Goal: Navigation & Orientation: Find specific page/section

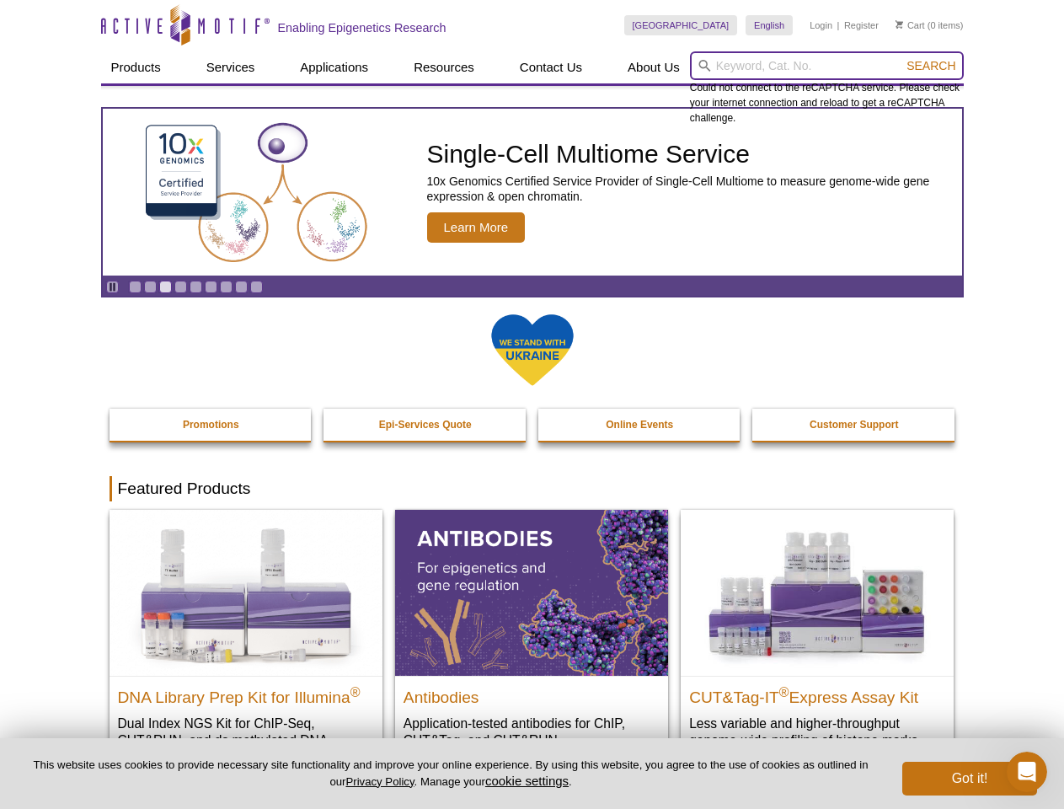
click at [826, 66] on input "search" at bounding box center [827, 65] width 274 height 29
click at [931, 66] on span "Search" at bounding box center [930, 65] width 49 height 13
click at [112, 286] on icon "Pause" at bounding box center [112, 286] width 11 height 11
click at [135, 286] on link "Go to slide 1" at bounding box center [135, 286] width 13 height 13
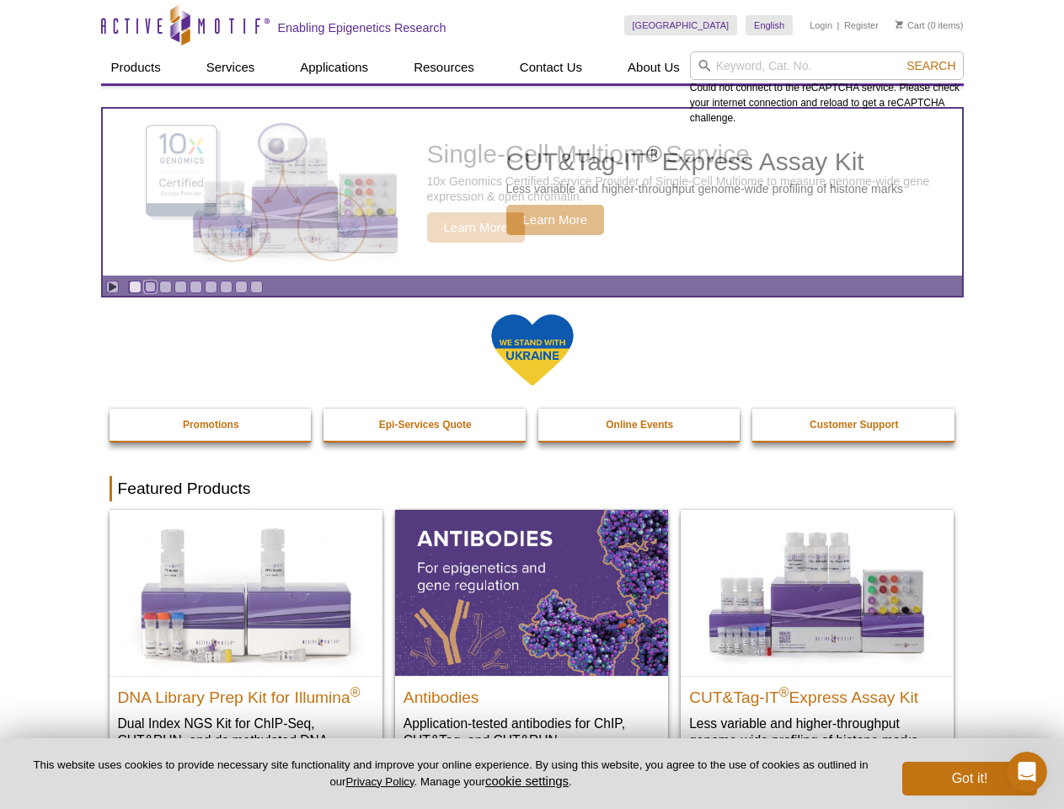
click at [150, 286] on link "Go to slide 2" at bounding box center [150, 286] width 13 height 13
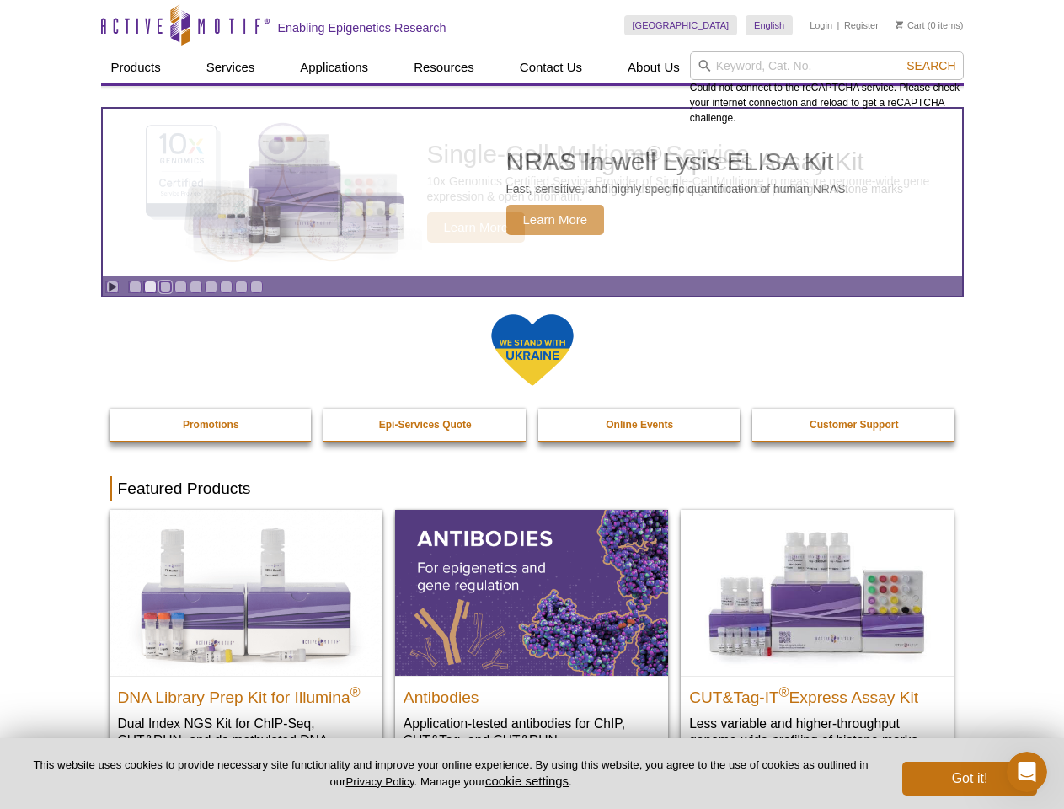
click at [165, 286] on link "Go to slide 3" at bounding box center [165, 286] width 13 height 13
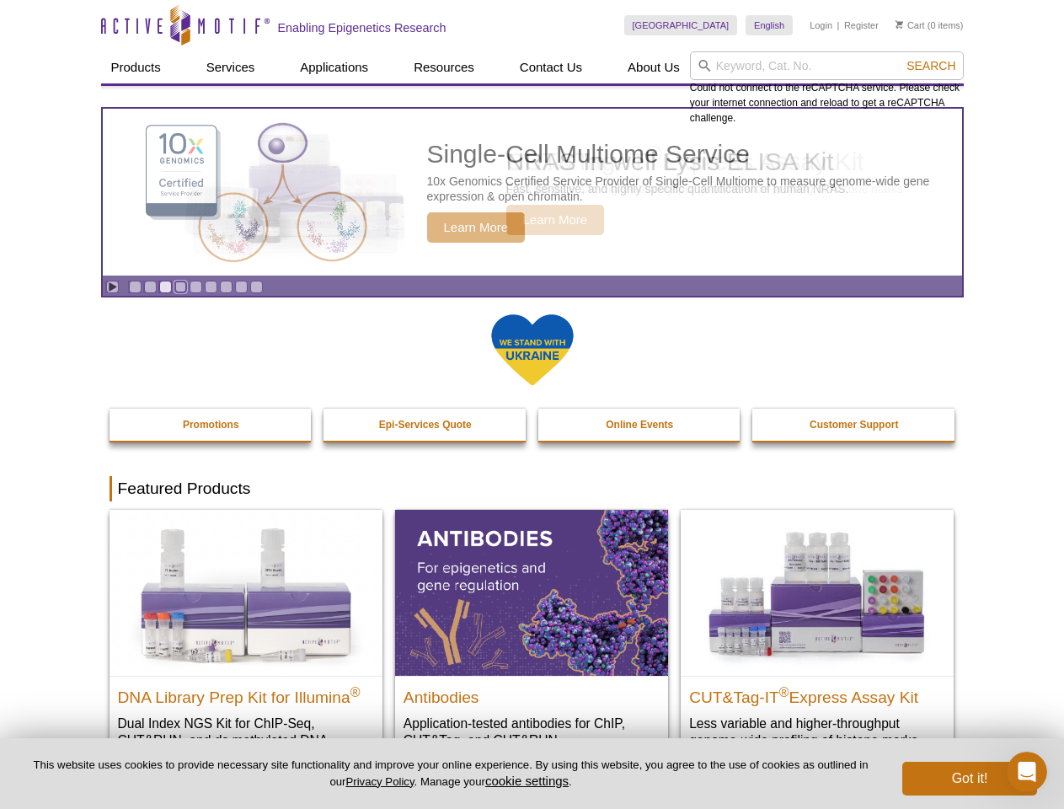
click at [180, 286] on link "Go to slide 4" at bounding box center [180, 286] width 13 height 13
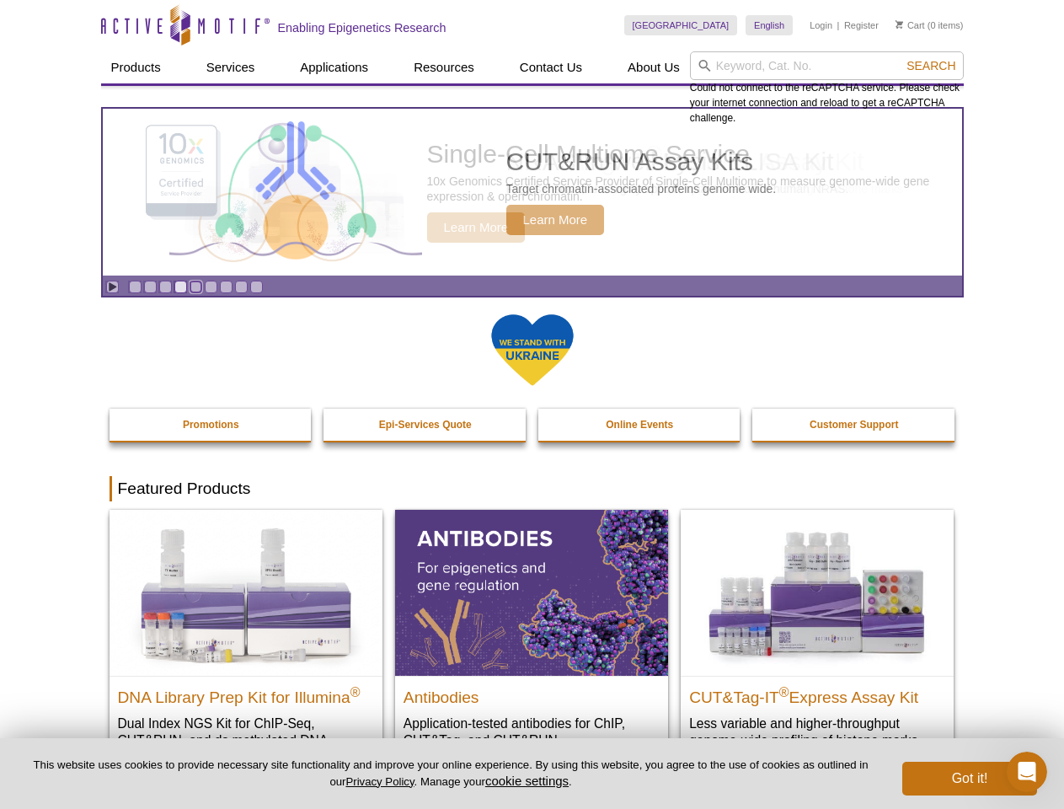
click at [195, 286] on link "Go to slide 5" at bounding box center [196, 286] width 13 height 13
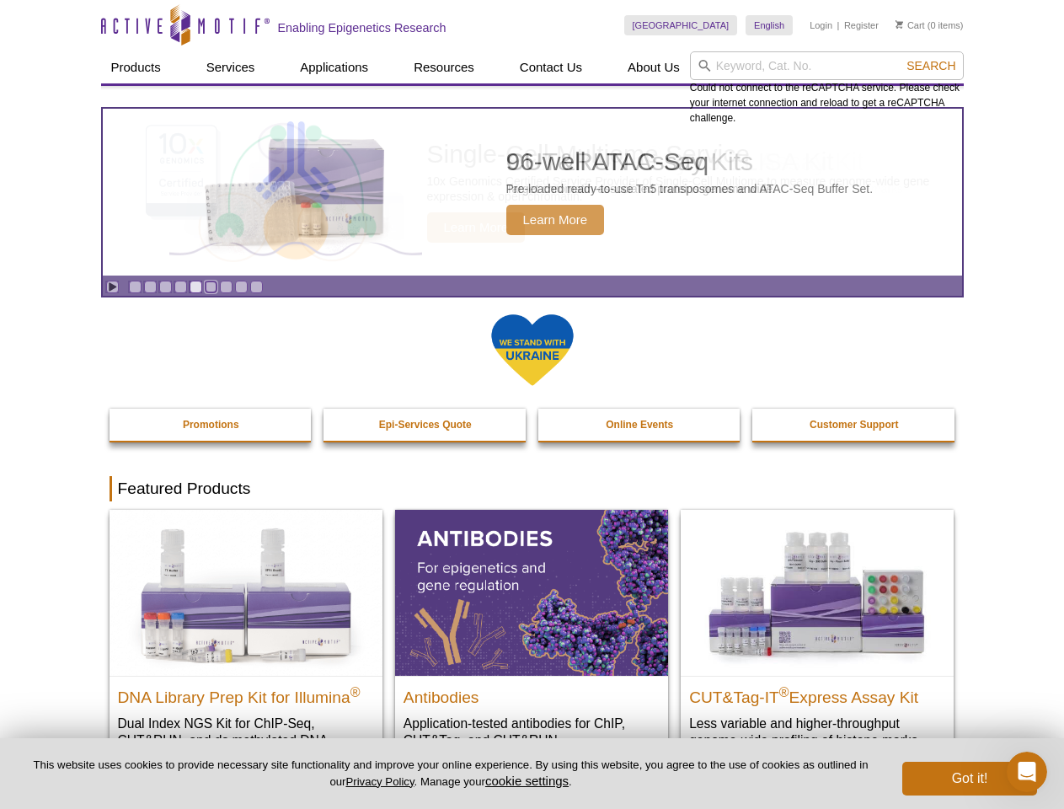
click at [211, 286] on link "Go to slide 6" at bounding box center [211, 286] width 13 height 13
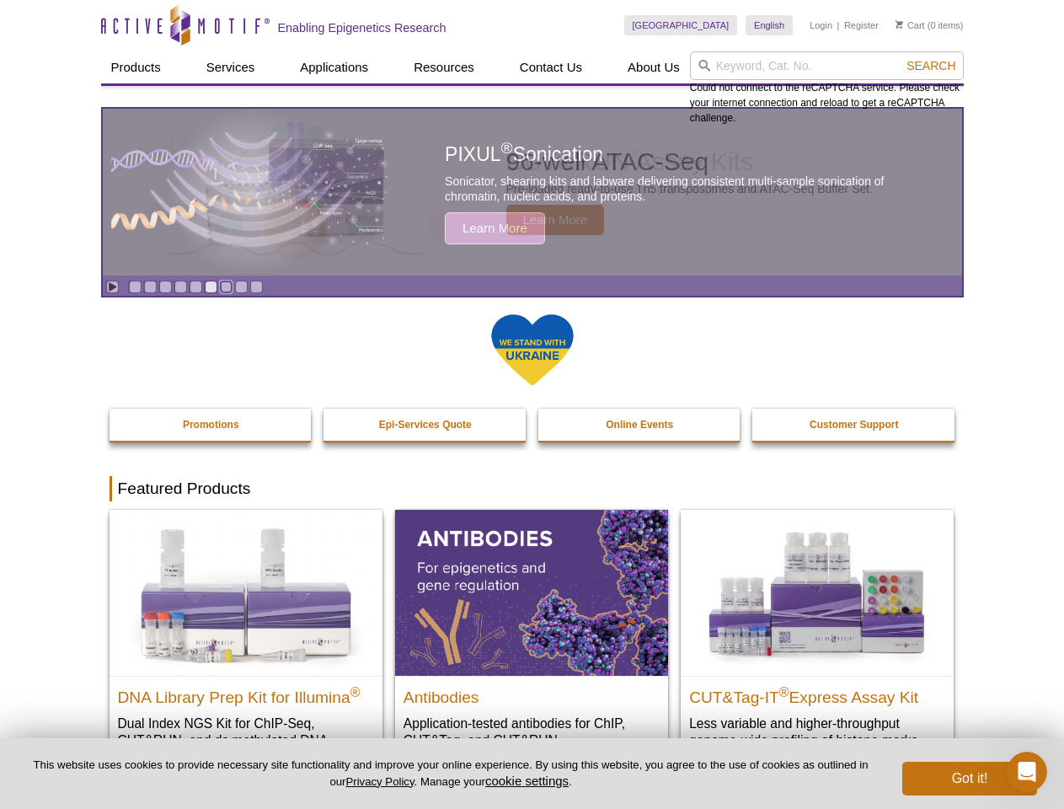
click at [226, 286] on link "Go to slide 7" at bounding box center [226, 286] width 13 height 13
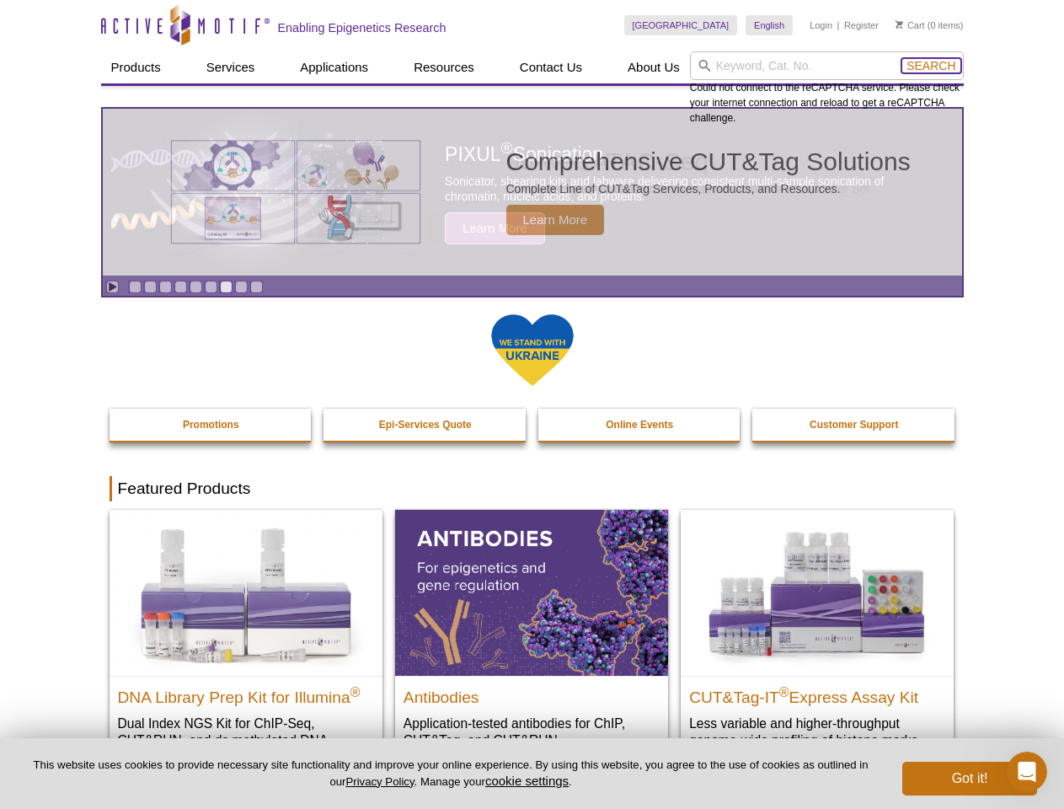
click at [931, 66] on span "Search" at bounding box center [930, 65] width 49 height 13
